Goal: Use online tool/utility: Use online tool/utility

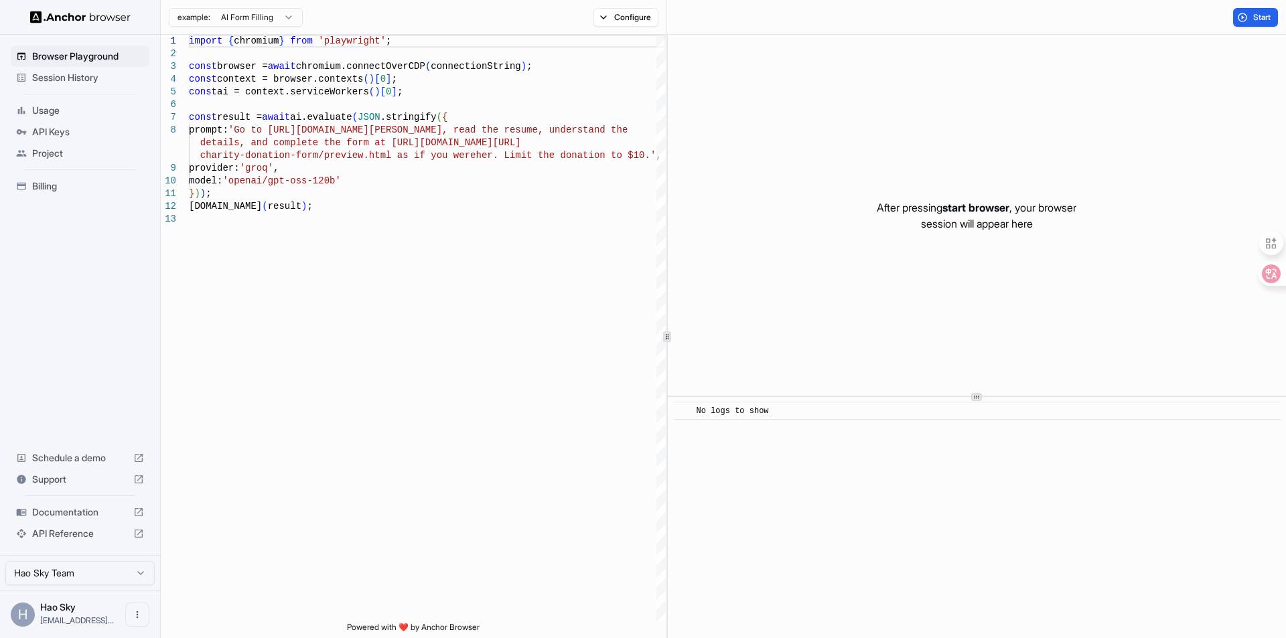
click at [287, 17] on html "Browser Playground Session History Usage API Keys Project Billing Schedule a de…" at bounding box center [643, 319] width 1286 height 638
click at [320, 195] on html "Browser Playground Session History Usage API Keys Project Billing Schedule a de…" at bounding box center [643, 319] width 1286 height 638
click at [217, 22] on html "Browser Playground Session History Usage API Keys Project Billing Schedule a de…" at bounding box center [643, 319] width 1286 height 638
click at [484, 95] on html "Browser Playground Session History Usage API Keys Project Billing Schedule a de…" at bounding box center [643, 319] width 1286 height 638
click at [368, 179] on div "import { chromium } from 'playwright' ; const browser = await chromium.connectO…" at bounding box center [427, 418] width 477 height 766
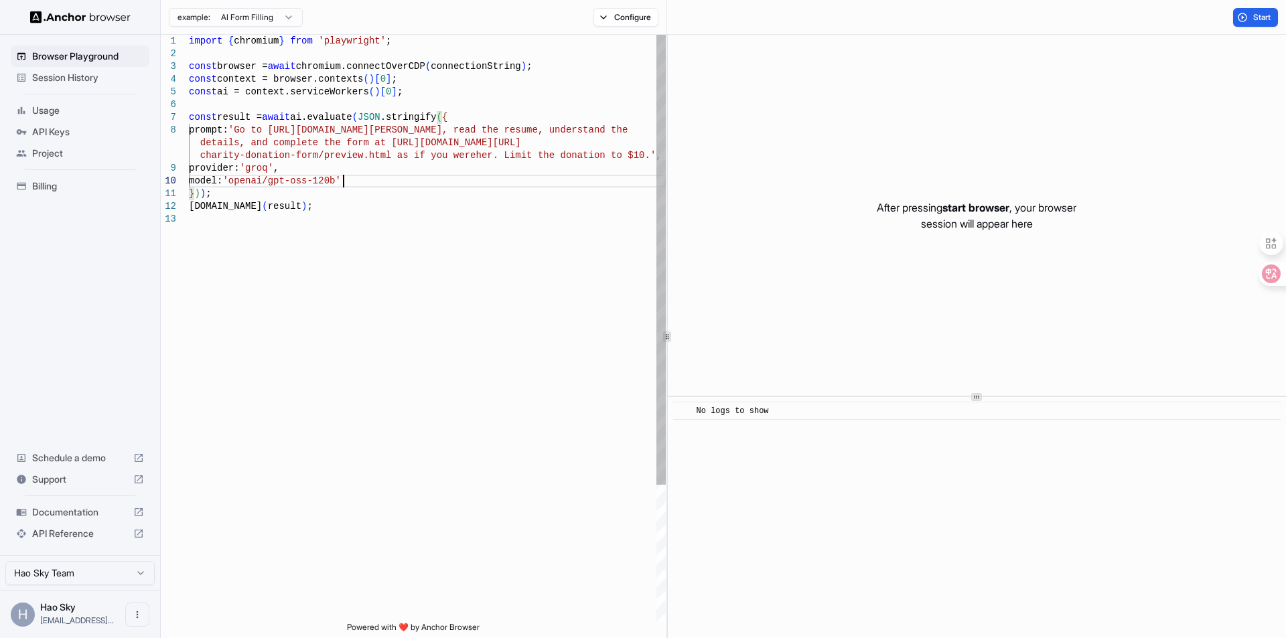
click at [402, 117] on div "import { chromium } from 'playwright' ; const browser = await chromium.connectO…" at bounding box center [427, 418] width 477 height 766
click at [461, 109] on div "import { chromium } from 'playwright' ; const browser = await chromium.connectO…" at bounding box center [427, 418] width 477 height 766
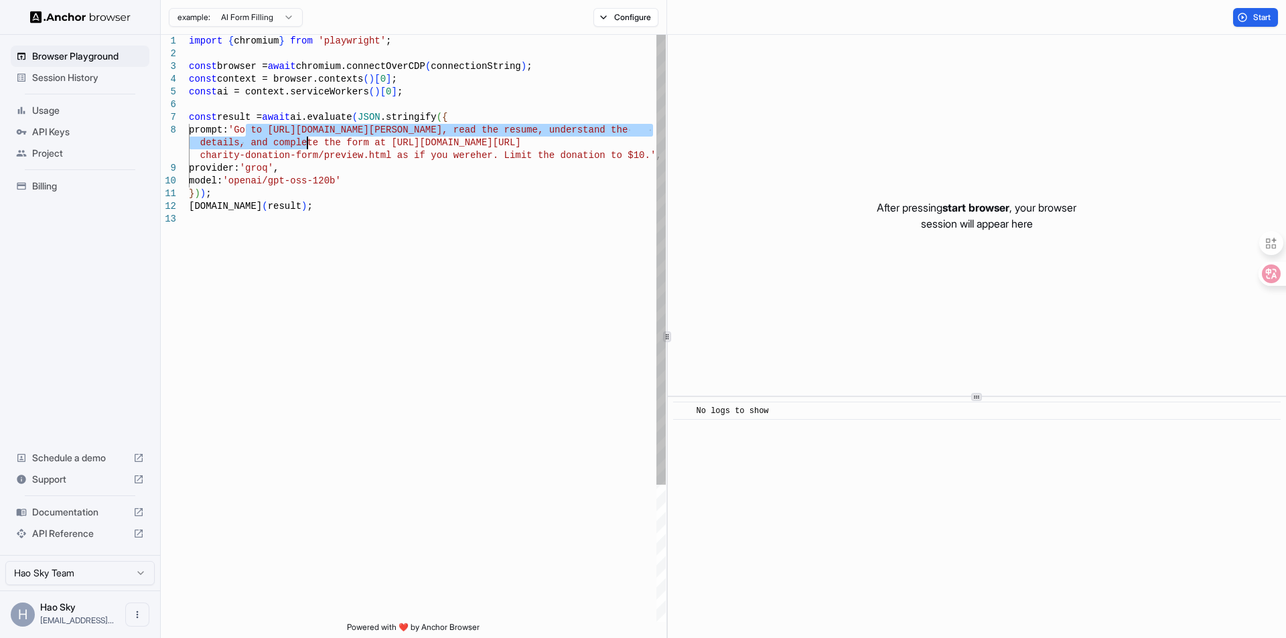
drag, startPoint x: 245, startPoint y: 129, endPoint x: 307, endPoint y: 146, distance: 64.0
click at [307, 146] on div "import { chromium } from 'playwright' ; const browser = await chromium.connectO…" at bounding box center [427, 418] width 477 height 766
click at [335, 136] on div "import { chromium } from 'playwright' ; const browser = await chromium.connectO…" at bounding box center [427, 418] width 477 height 766
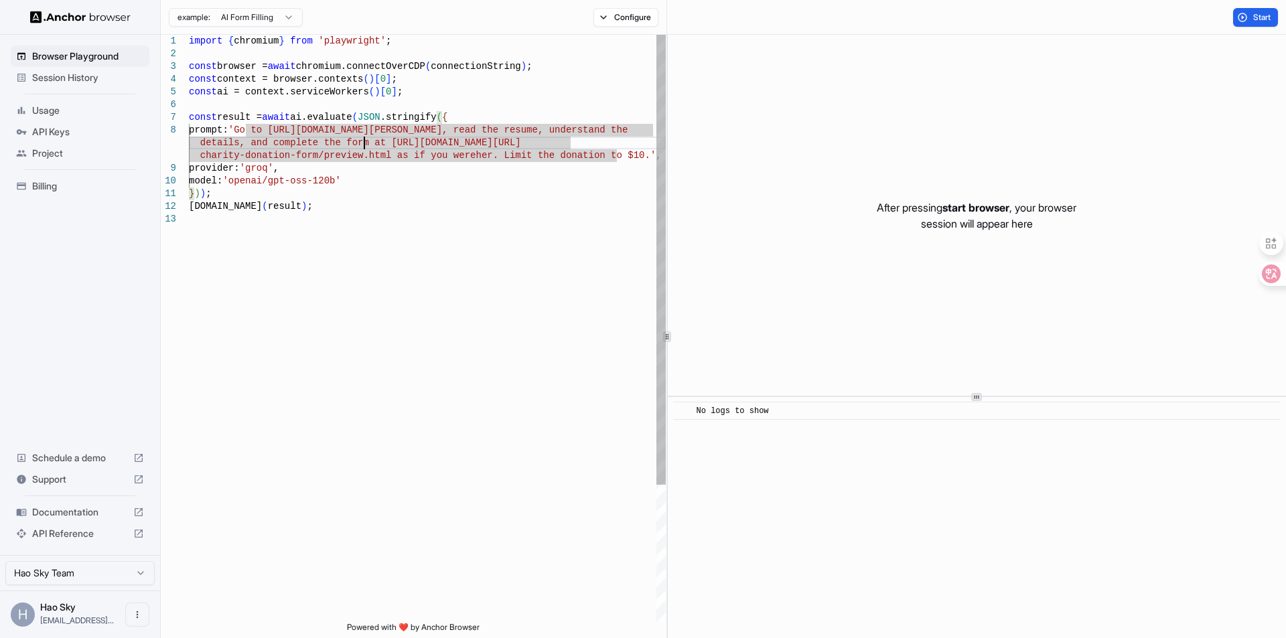
click at [362, 143] on div "import { chromium } from 'playwright' ; const browser = await chromium.connectO…" at bounding box center [427, 418] width 477 height 766
click at [352, 118] on div "import { chromium } from 'playwright' ; const browser = await chromium.connectO…" at bounding box center [427, 418] width 477 height 766
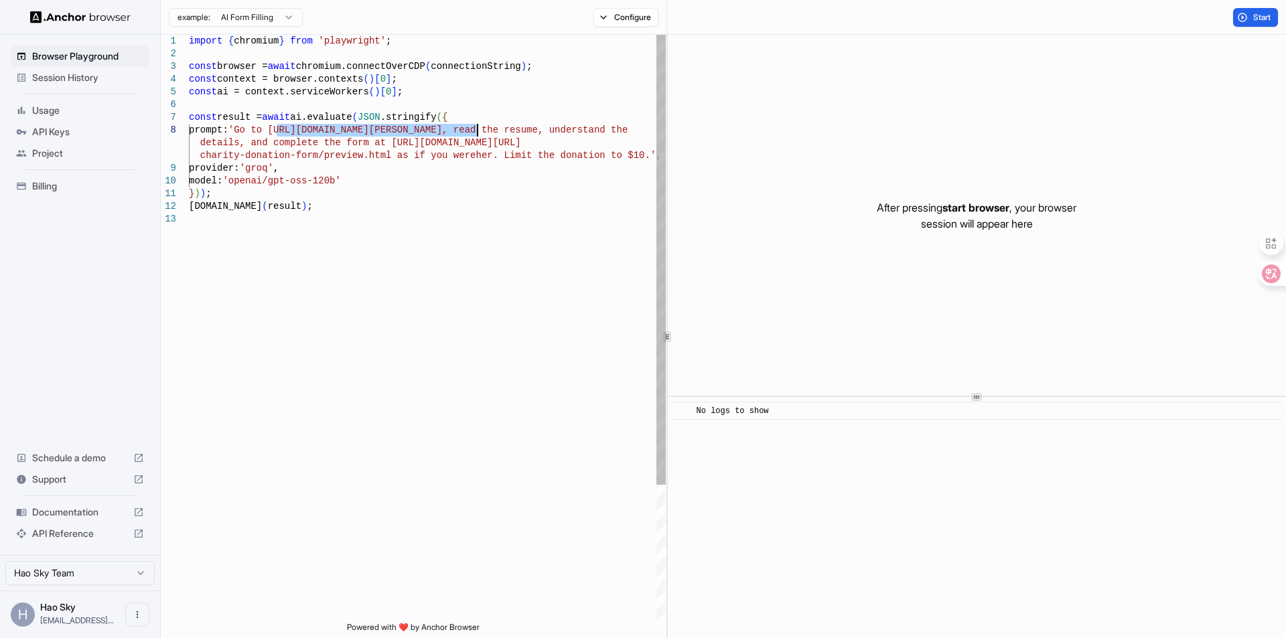
drag, startPoint x: 275, startPoint y: 126, endPoint x: 478, endPoint y: 126, distance: 203.6
click at [478, 126] on div "import { chromium } from 'playwright' ; const browser = await chromium.connectO…" at bounding box center [427, 418] width 477 height 766
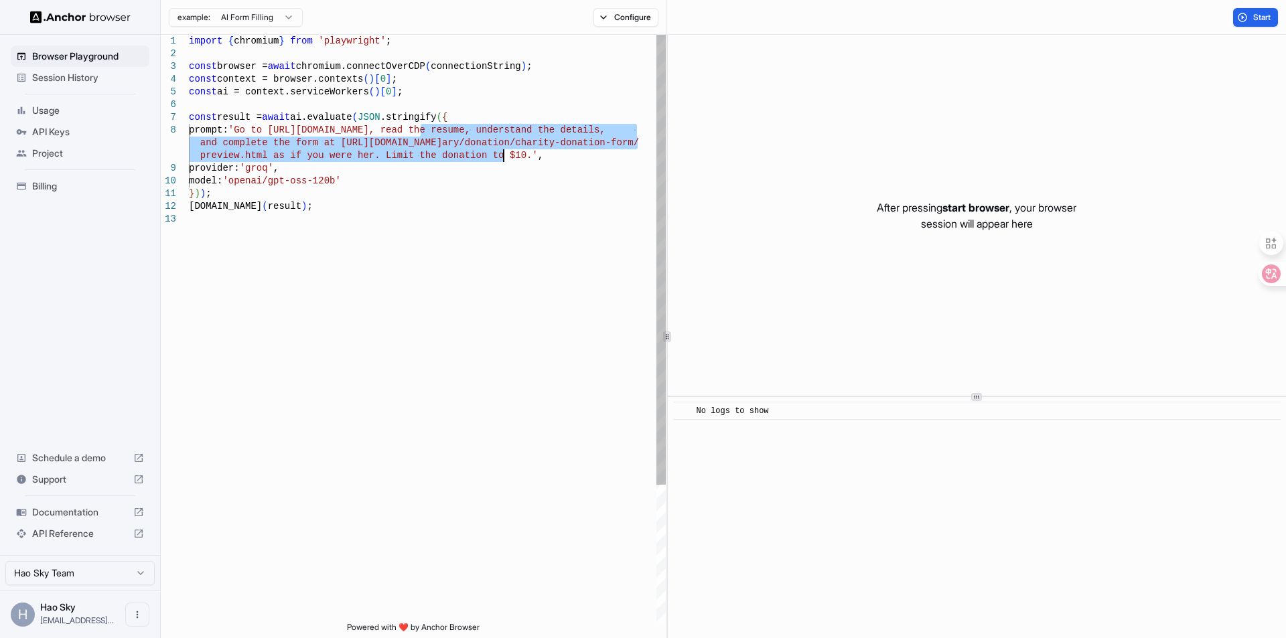
drag, startPoint x: 423, startPoint y: 128, endPoint x: 504, endPoint y: 151, distance: 85.0
click at [504, 151] on div "import { chromium } from 'playwright' ; const browser = await chromium.connectO…" at bounding box center [427, 418] width 477 height 766
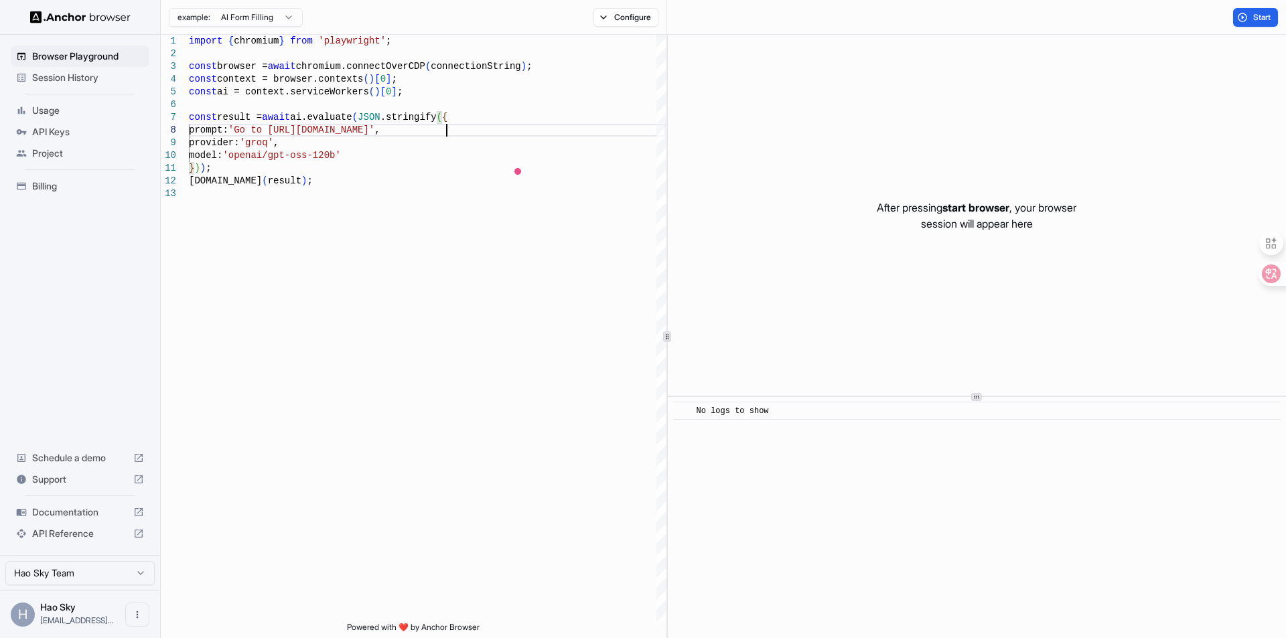
scroll to position [90, 0]
click at [578, 131] on div "import { chromium } from 'playwright' ; const browser = await chromium.connectO…" at bounding box center [427, 405] width 477 height 740
drag, startPoint x: 1254, startPoint y: 9, endPoint x: 1169, endPoint y: 48, distance: 92.9
click at [1254, 9] on button "Start" at bounding box center [1255, 17] width 45 height 19
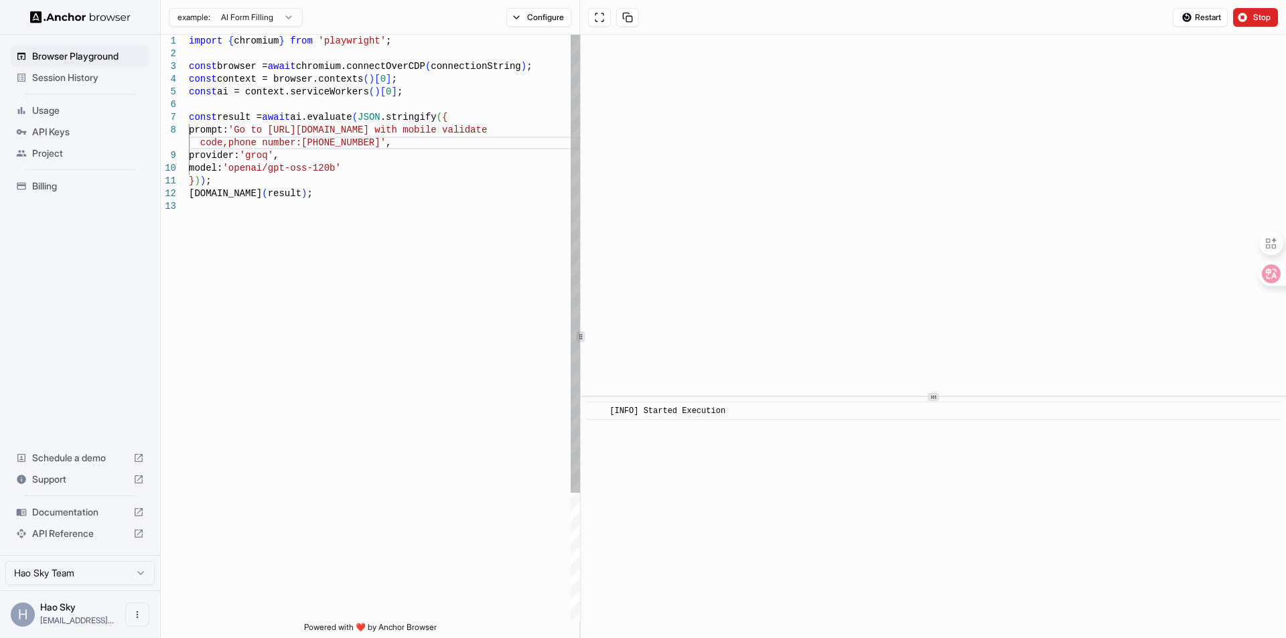
click at [573, 229] on div "**********" at bounding box center [723, 336] width 1125 height 603
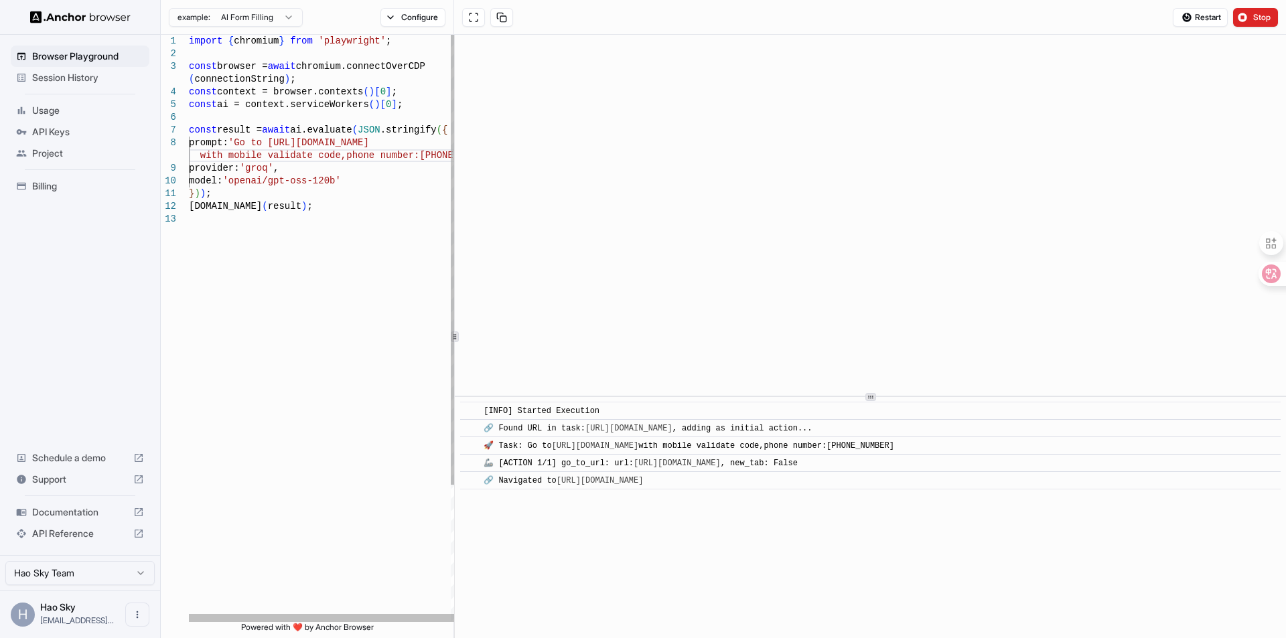
scroll to position [76, 0]
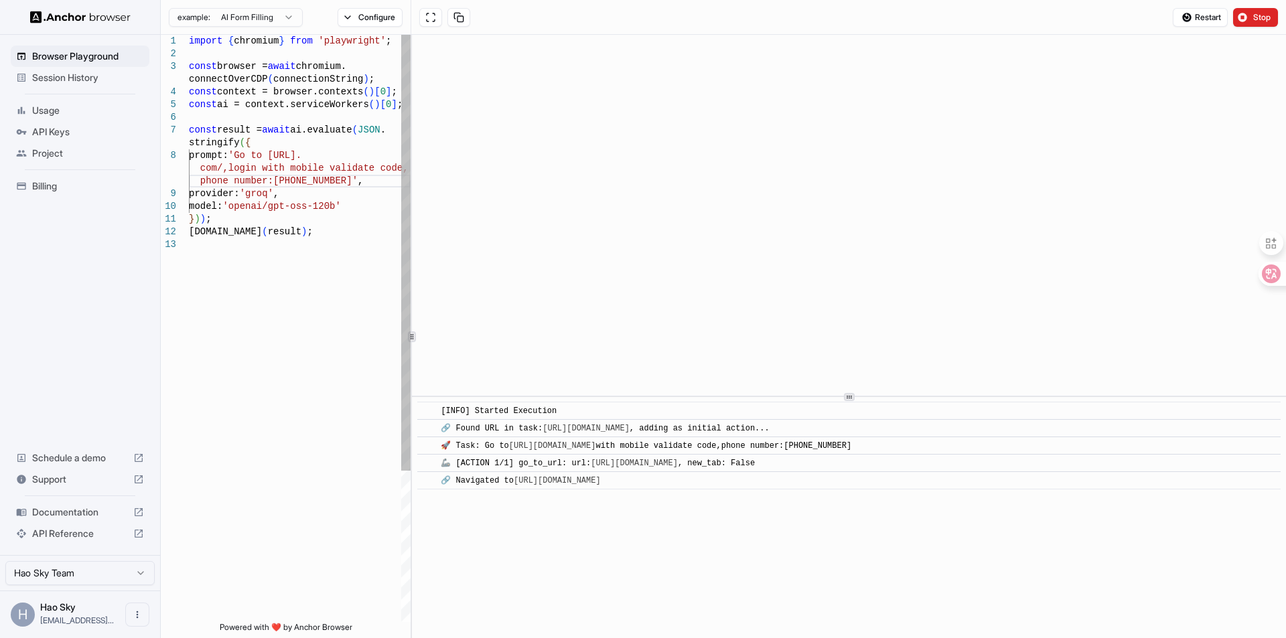
click at [411, 222] on div at bounding box center [411, 336] width 1 height 603
click at [580, 401] on div "​ [INFO] Started Execution ​ 🔗 Found URL in task: [URL][DOMAIN_NAME] , adding a…" at bounding box center [849, 517] width 874 height 241
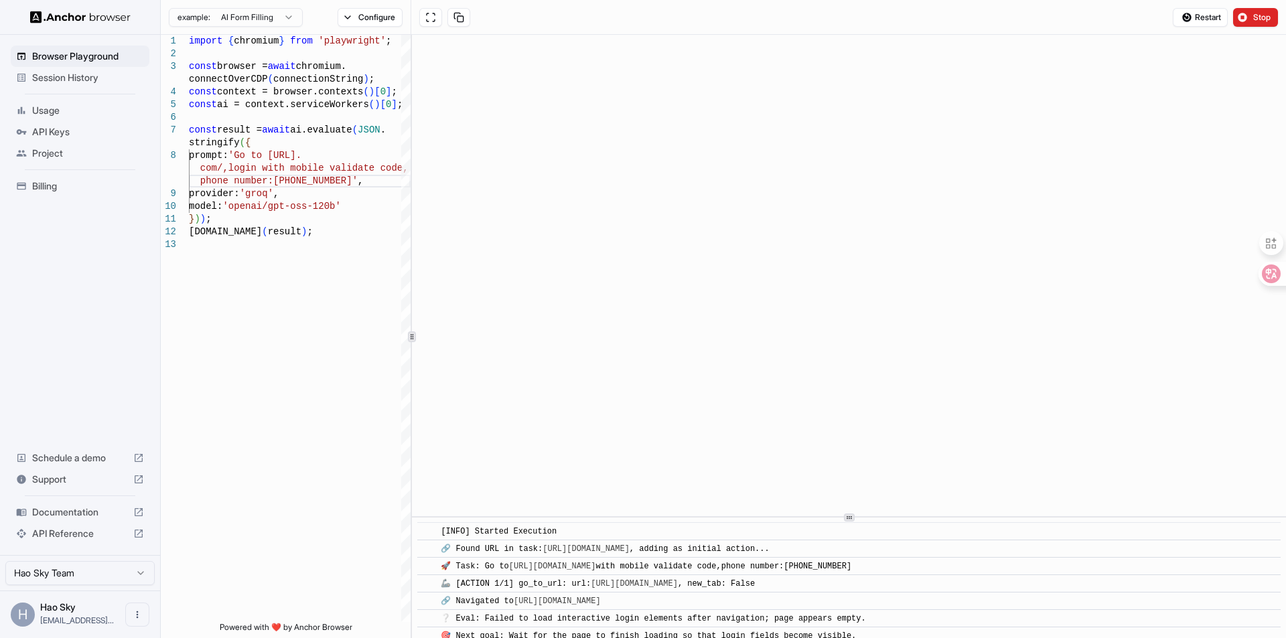
click at [830, 570] on div "​ [INFO] Started Execution ​ 🔗 Found URL in task: [URL][DOMAIN_NAME] , adding a…" at bounding box center [849, 336] width 874 height 603
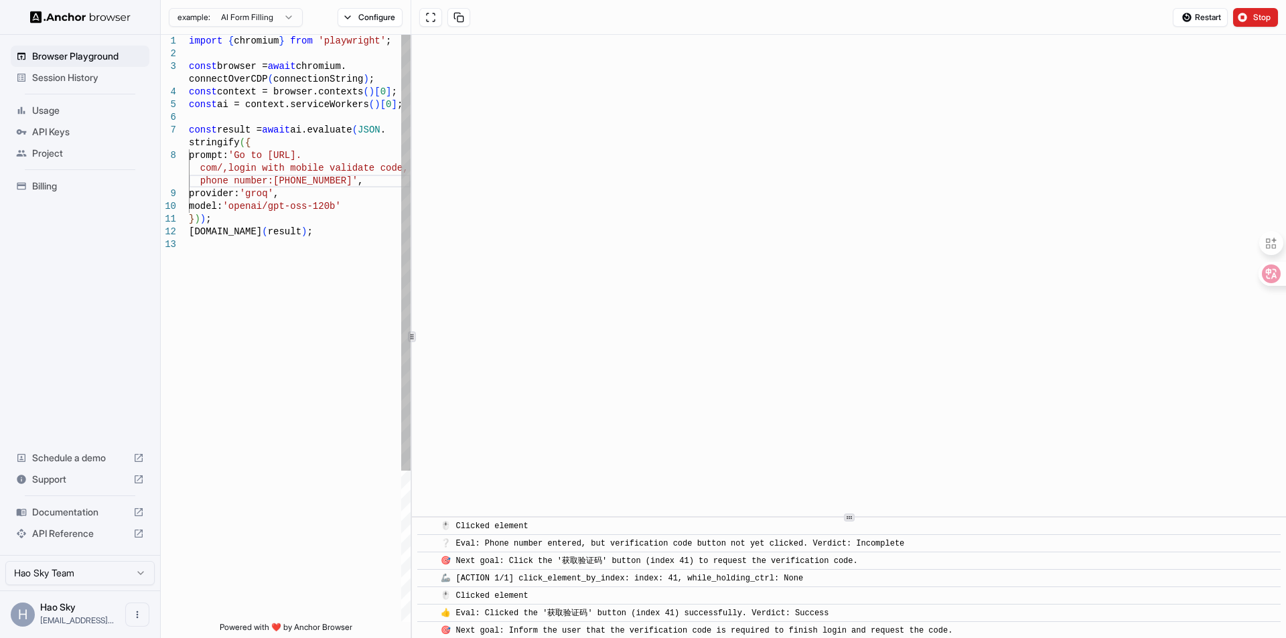
click at [338, 291] on div "import { chromium } from 'playwright' ; const browser = await chromium. connect…" at bounding box center [300, 430] width 222 height 791
type textarea "**********"
drag, startPoint x: 244, startPoint y: 151, endPoint x: 323, endPoint y: 175, distance: 83.3
click at [323, 175] on div "import { chromium } from 'playwright' ; const browser = await chromium. connect…" at bounding box center [300, 430] width 222 height 791
